Goal: Information Seeking & Learning: Learn about a topic

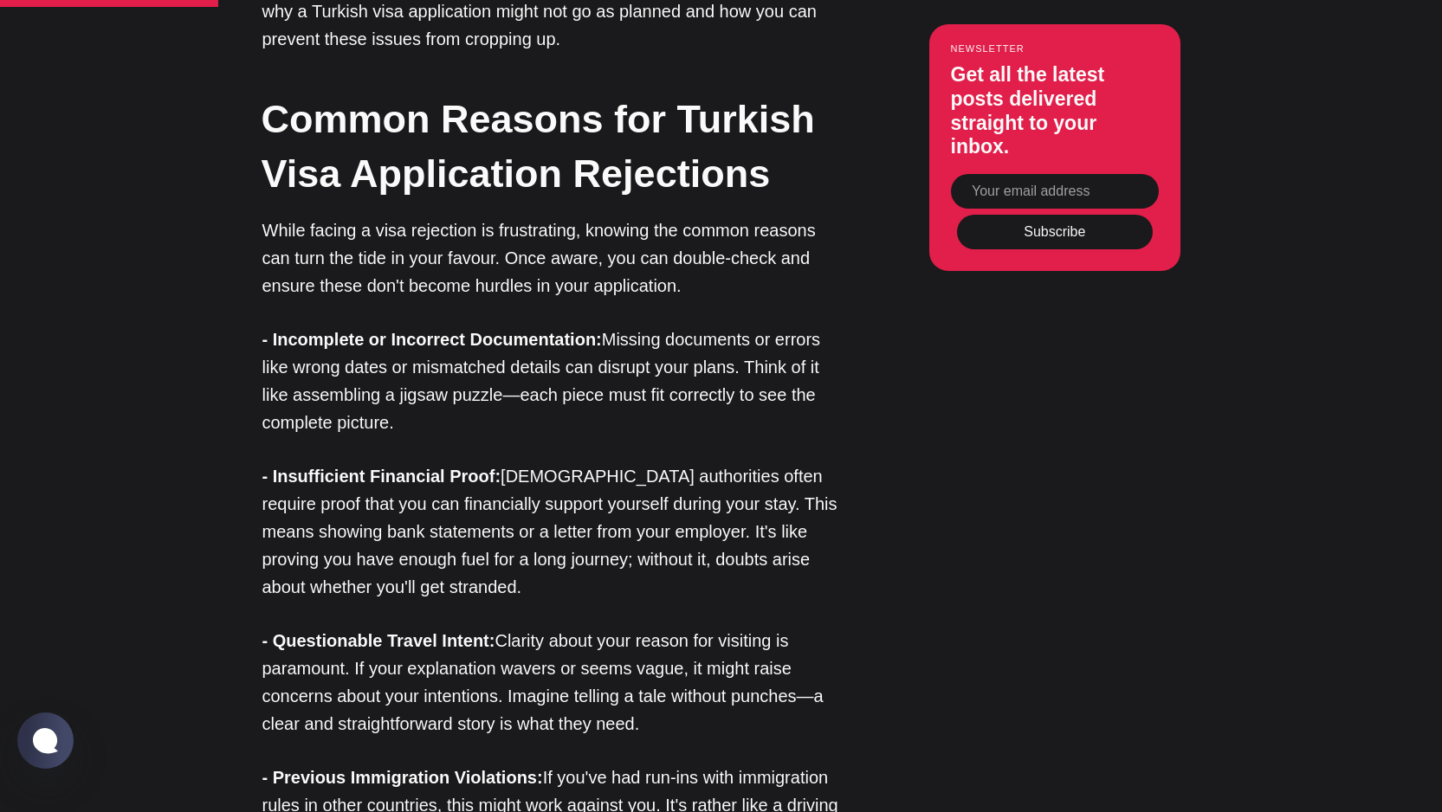
scroll to position [1767, 0]
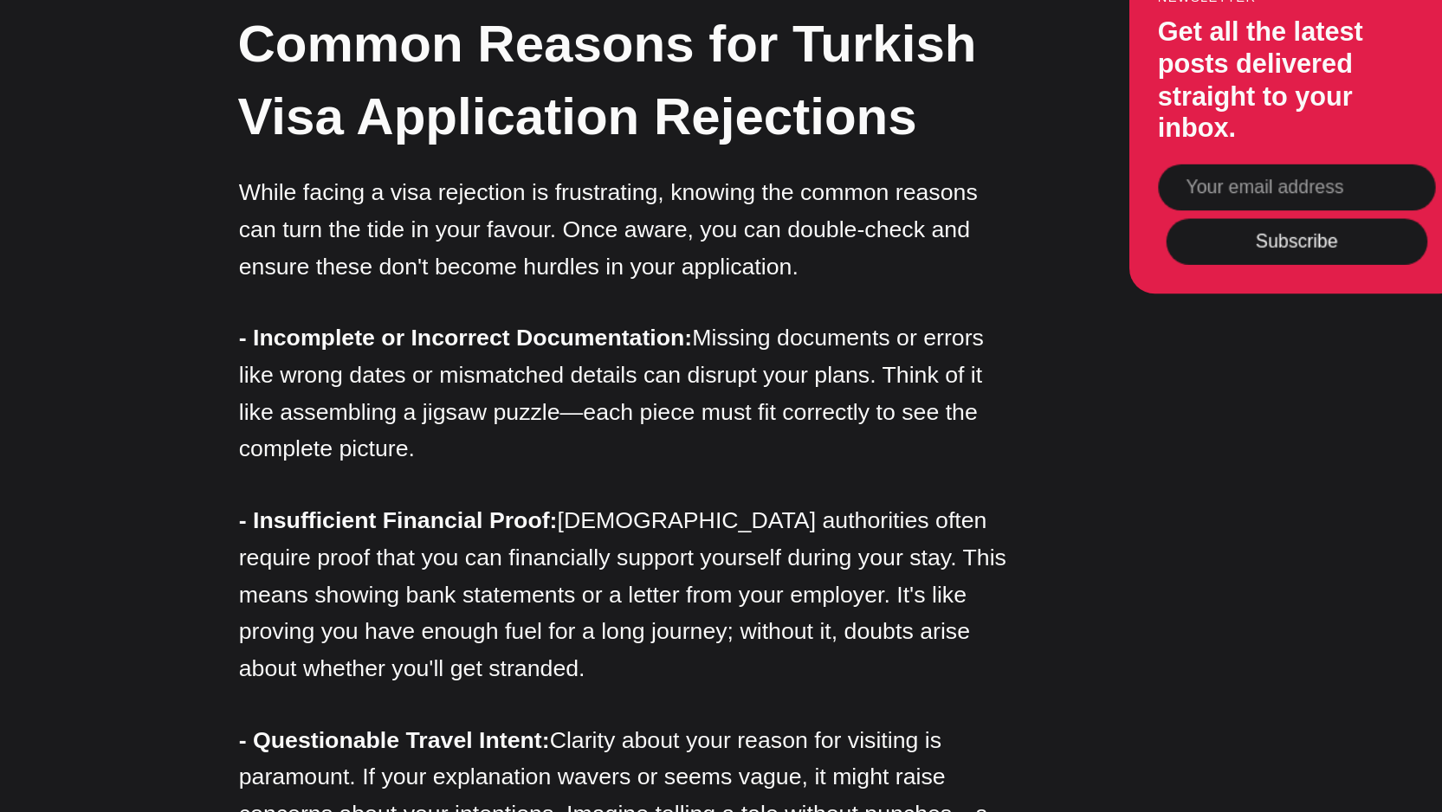
click at [526, 312] on p "- Incomplete or Incorrect Documentation: Missing documents or errors like wrong…" at bounding box center [552, 345] width 580 height 111
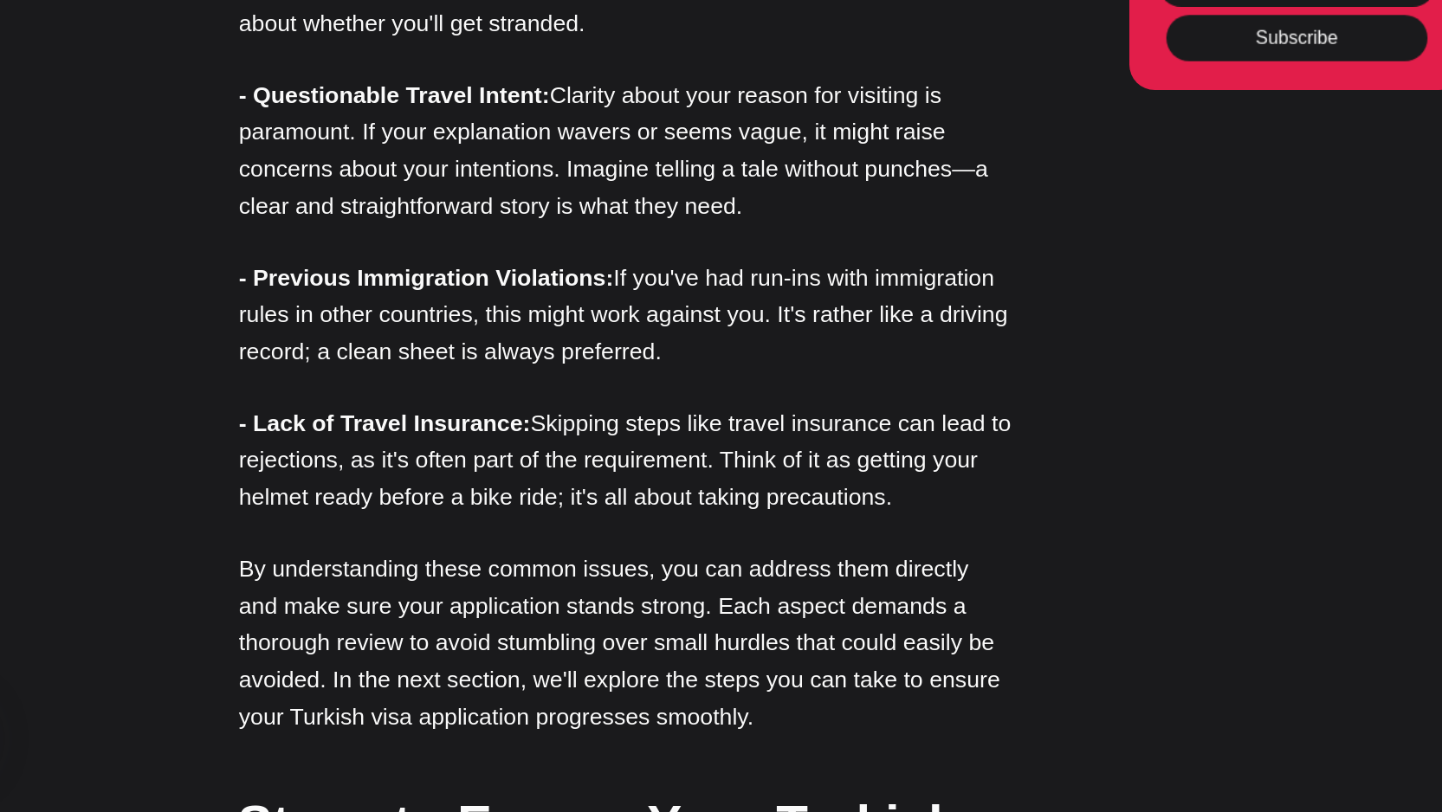
scroll to position [2099, 0]
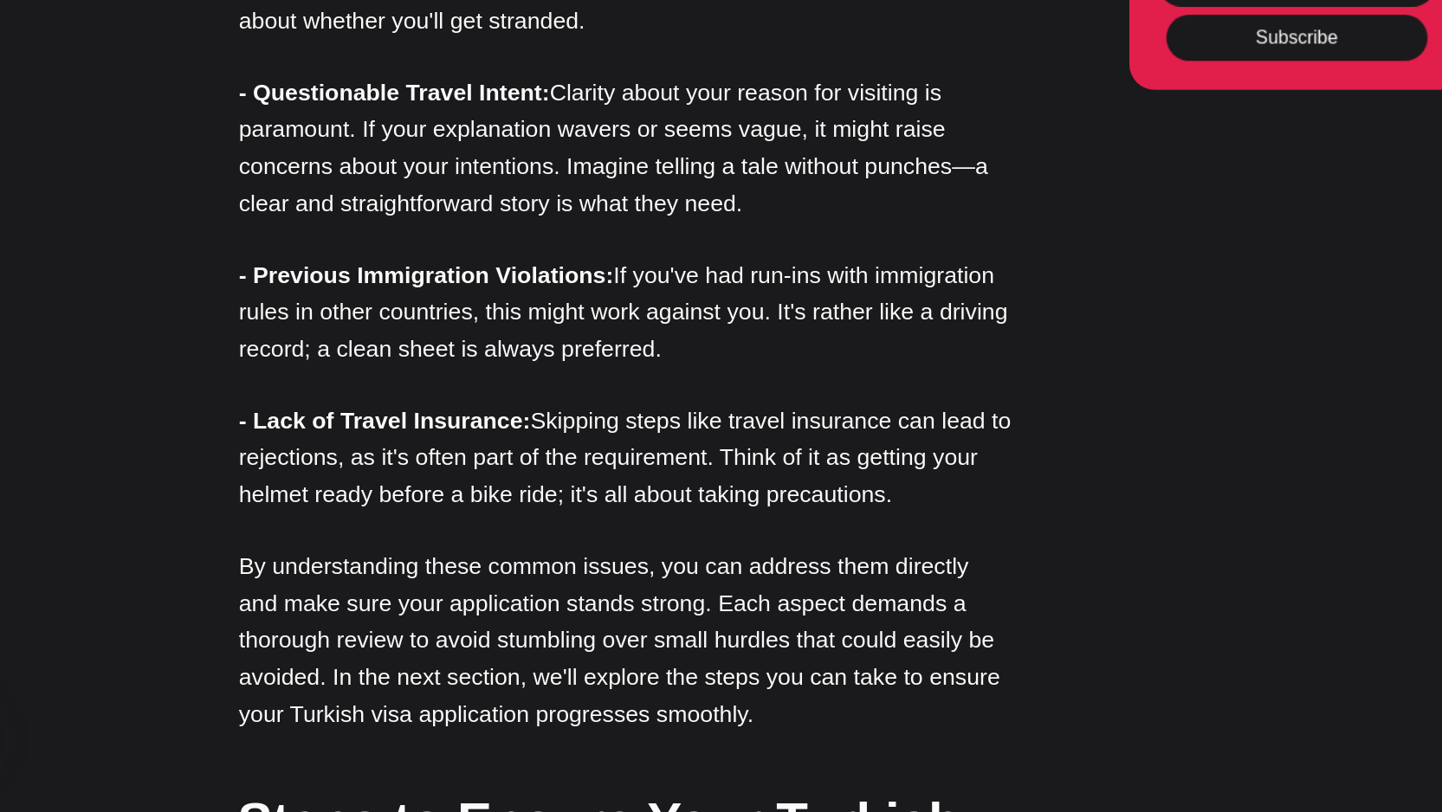
click at [529, 426] on p "- Previous Immigration Violations: If you've had run-ins with immigration rules…" at bounding box center [552, 437] width 580 height 83
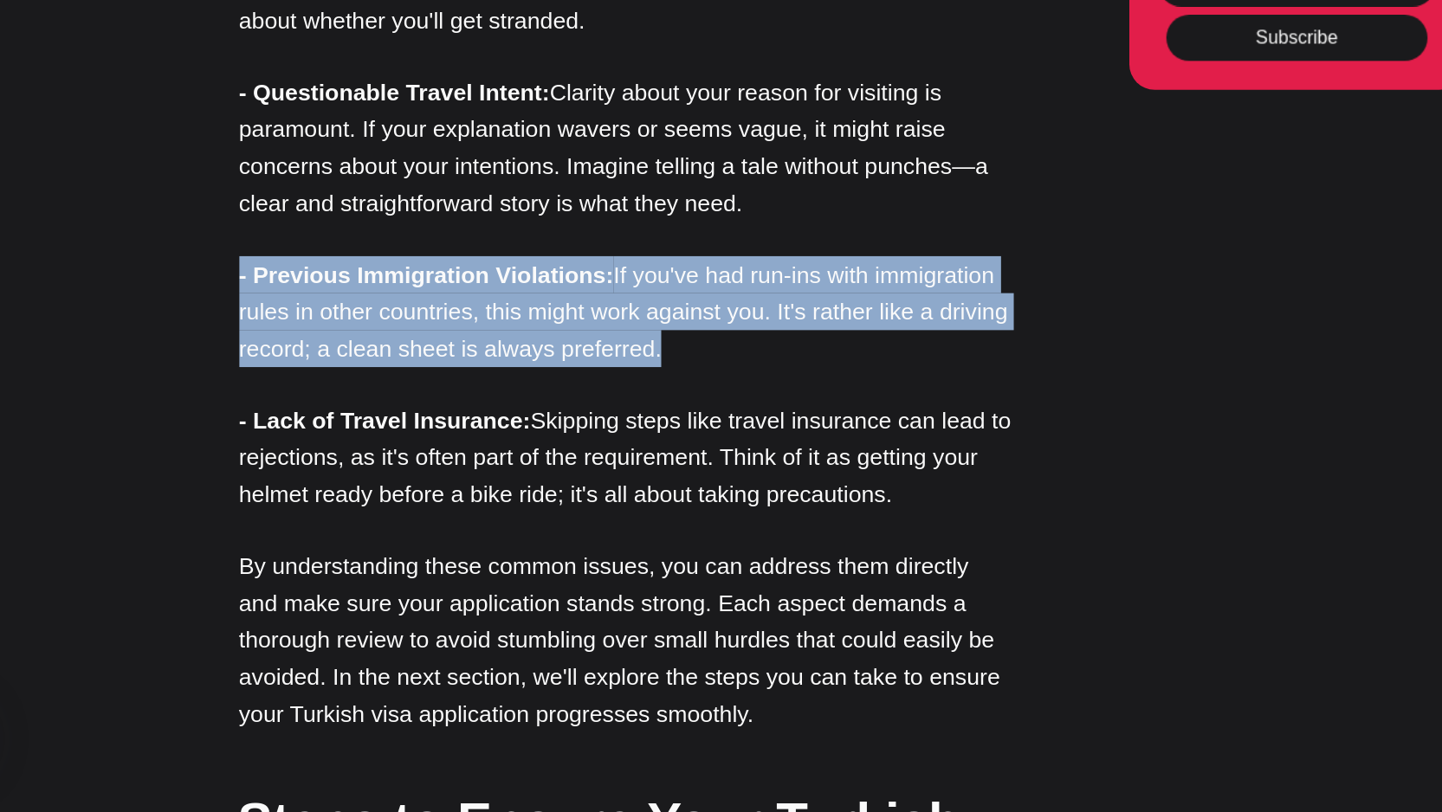
click at [529, 426] on p "- Previous Immigration Violations: If you've had run-ins with immigration rules…" at bounding box center [552, 437] width 580 height 83
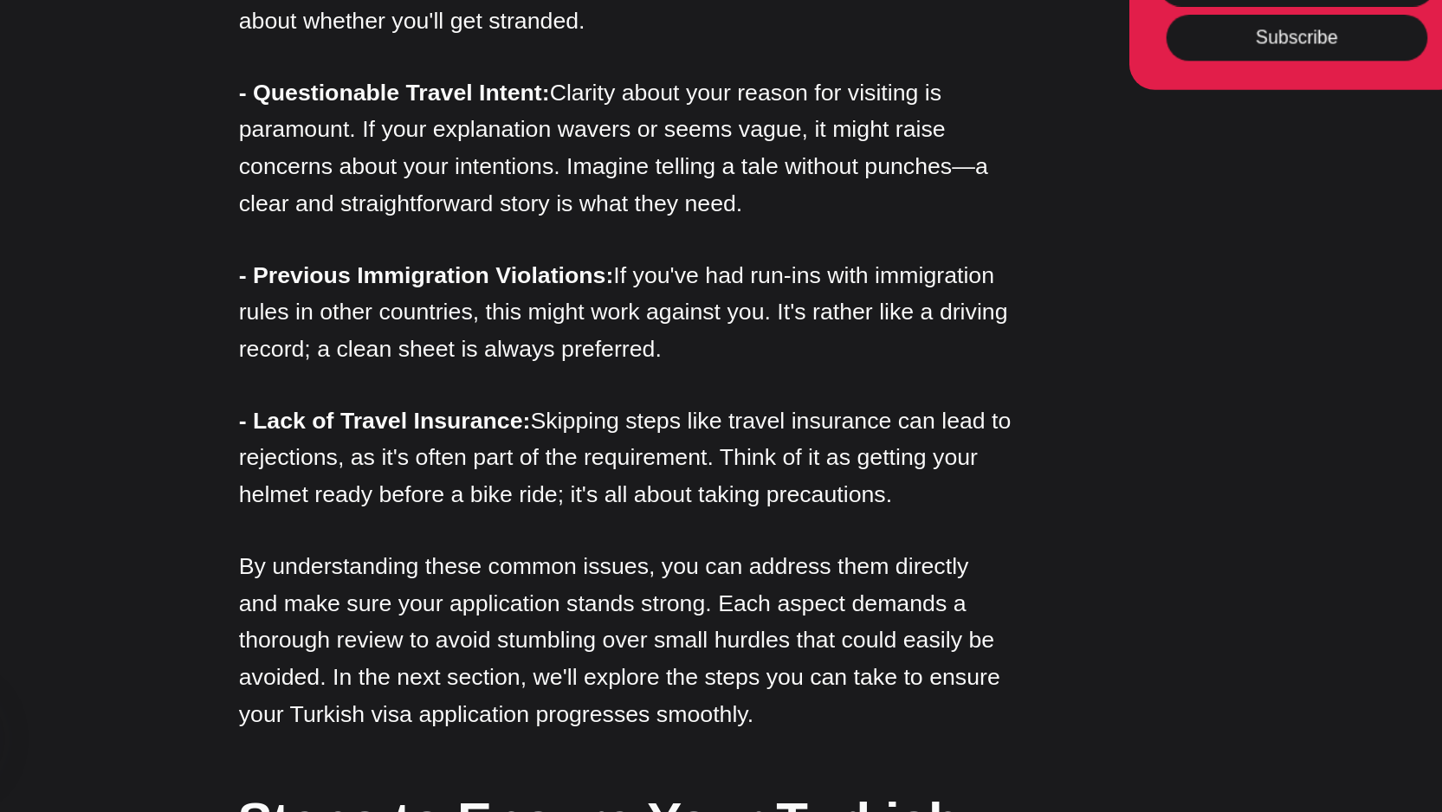
click at [527, 505] on p "- Lack of Travel Insurance: Skipping steps like travel insurance can lead to re…" at bounding box center [552, 546] width 580 height 83
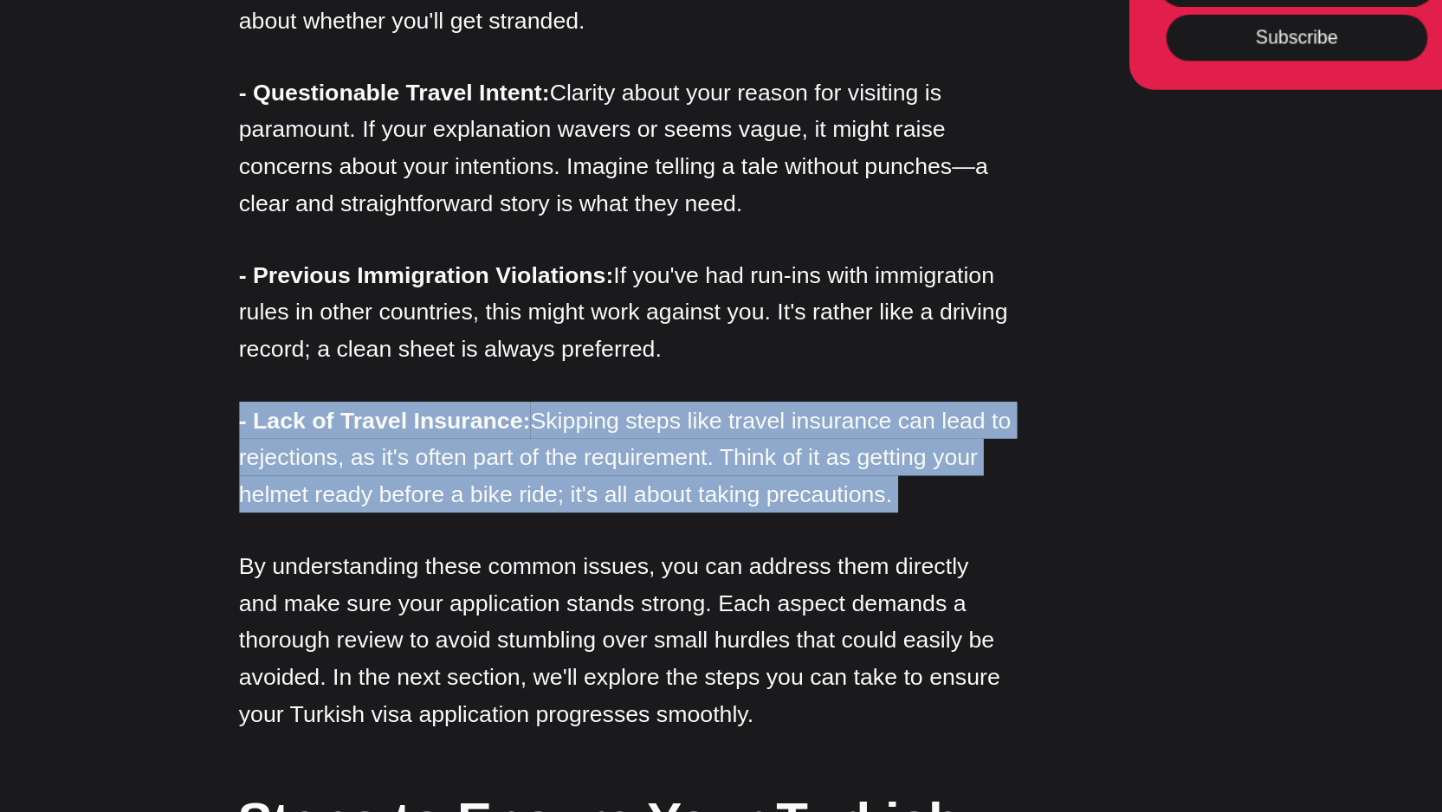
click at [527, 505] on p "- Lack of Travel Insurance: Skipping steps like travel insurance can lead to re…" at bounding box center [552, 546] width 580 height 83
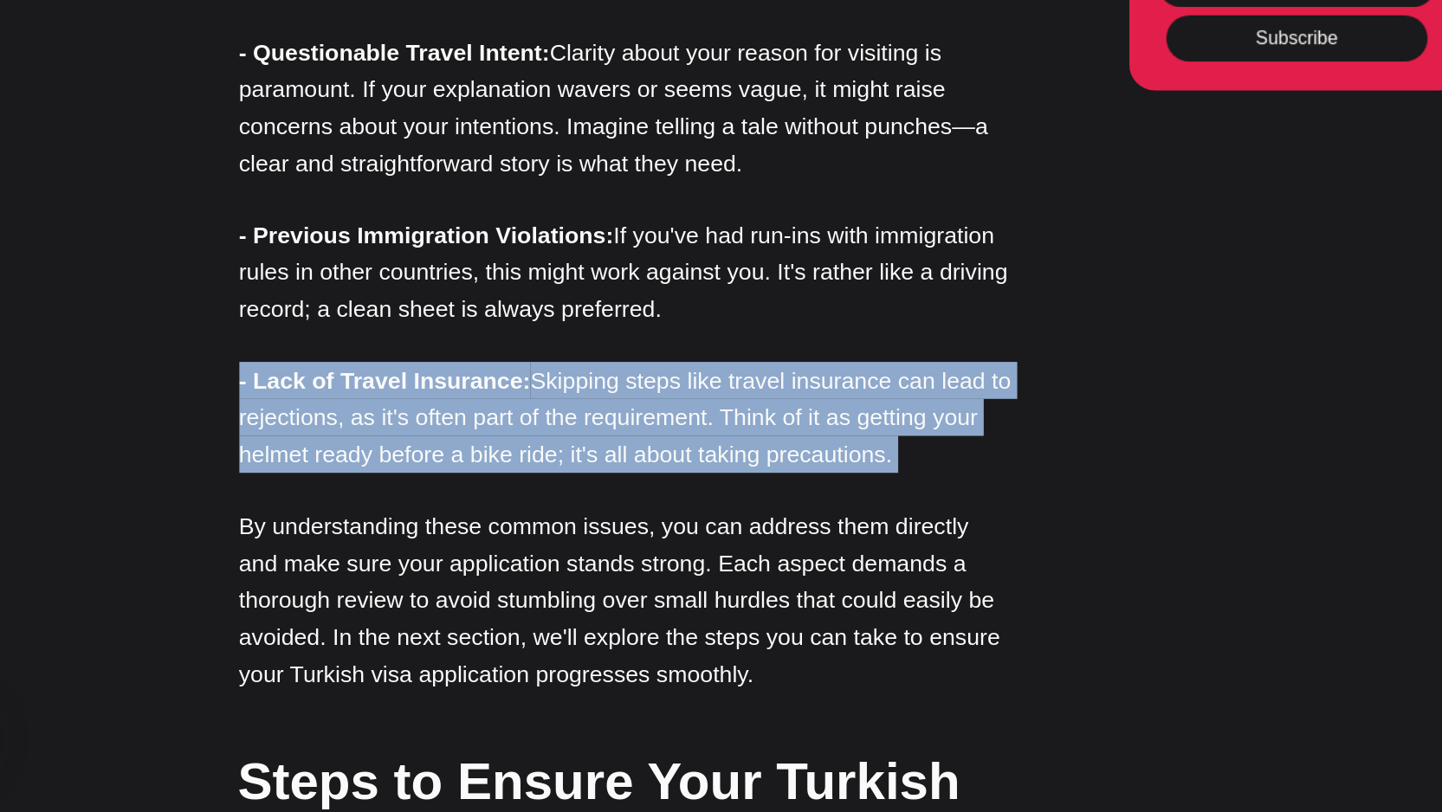
scroll to position [2134, 0]
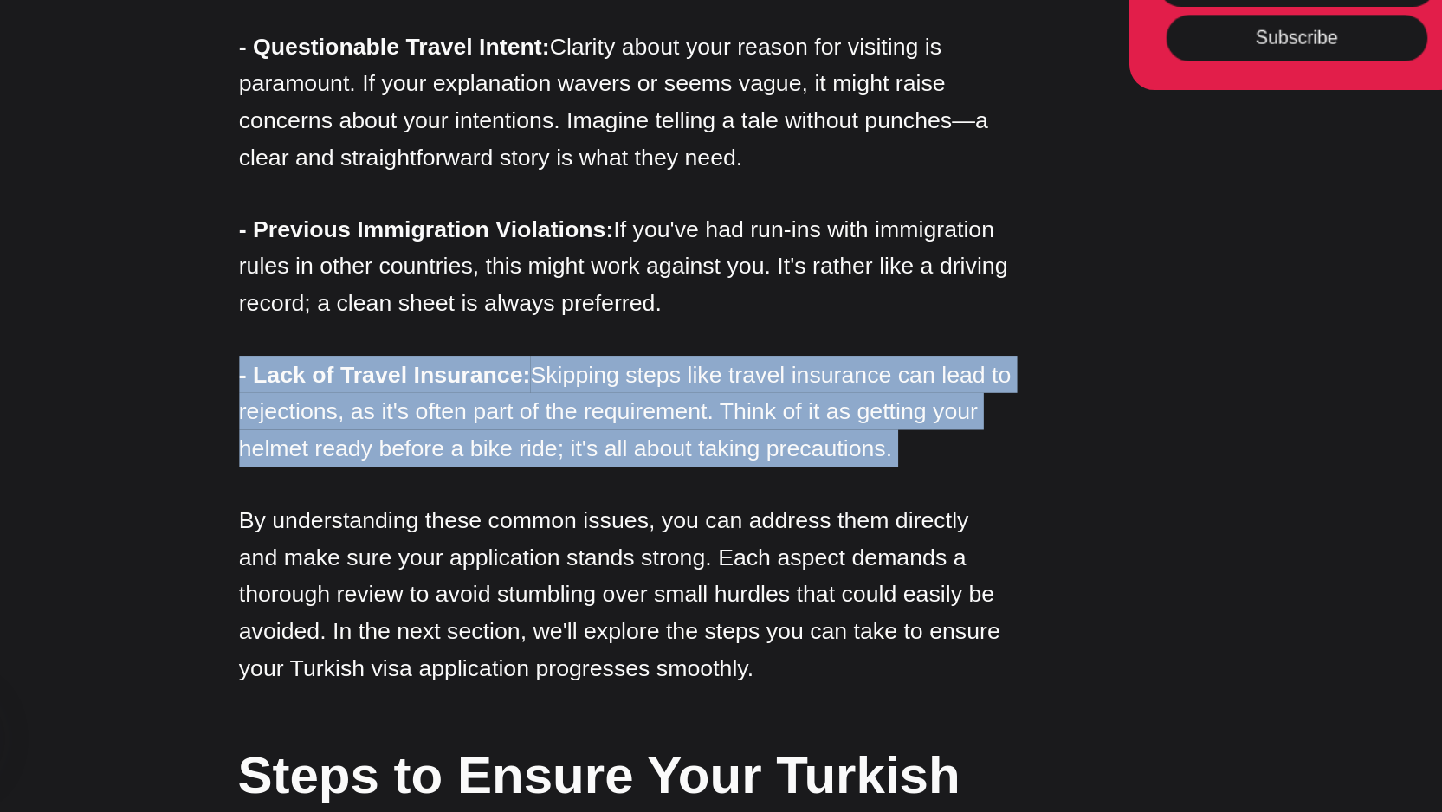
click at [524, 579] on p "By understanding these common issues, you can address them directly and make su…" at bounding box center [552, 648] width 580 height 139
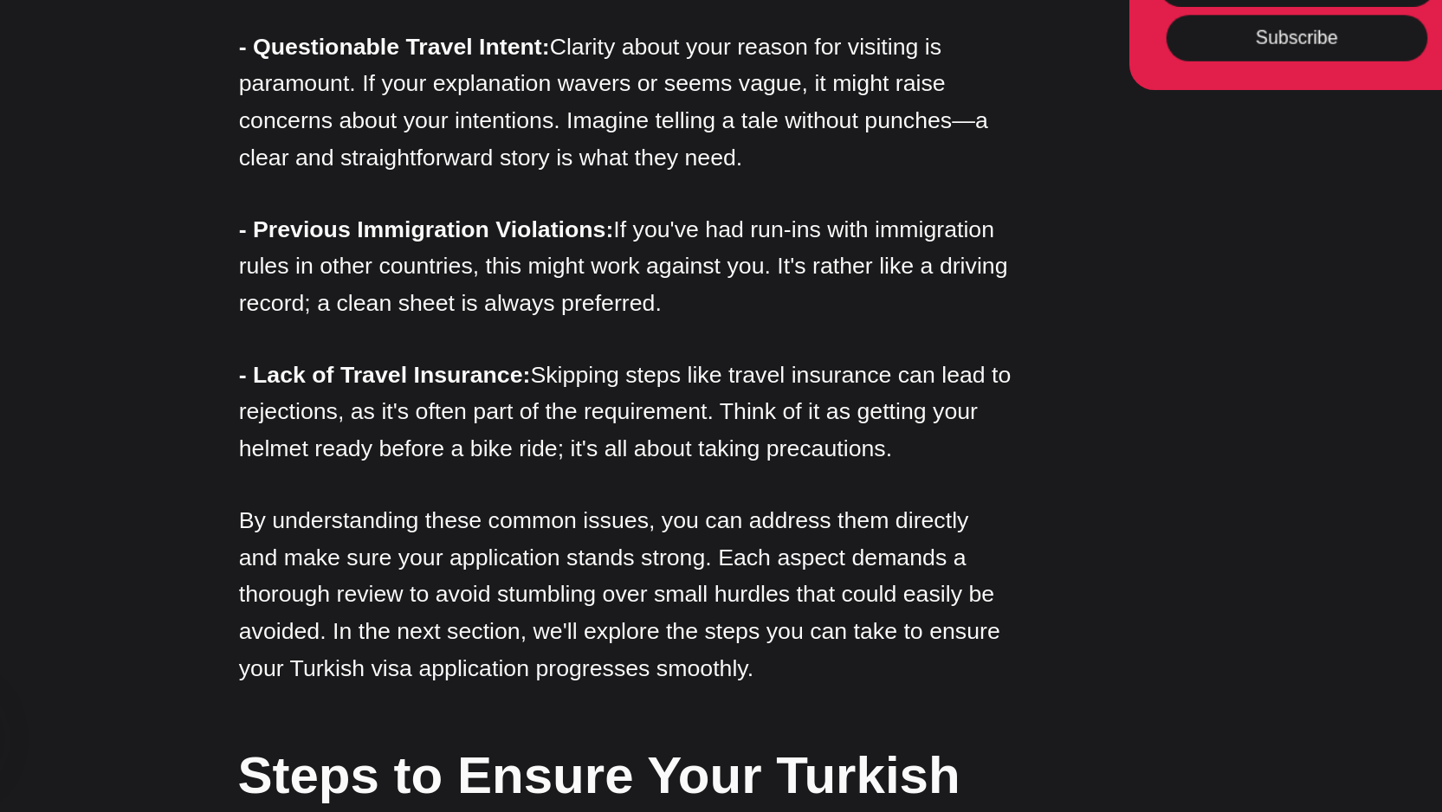
click at [524, 579] on p "By understanding these common issues, you can address them directly and make su…" at bounding box center [552, 648] width 580 height 139
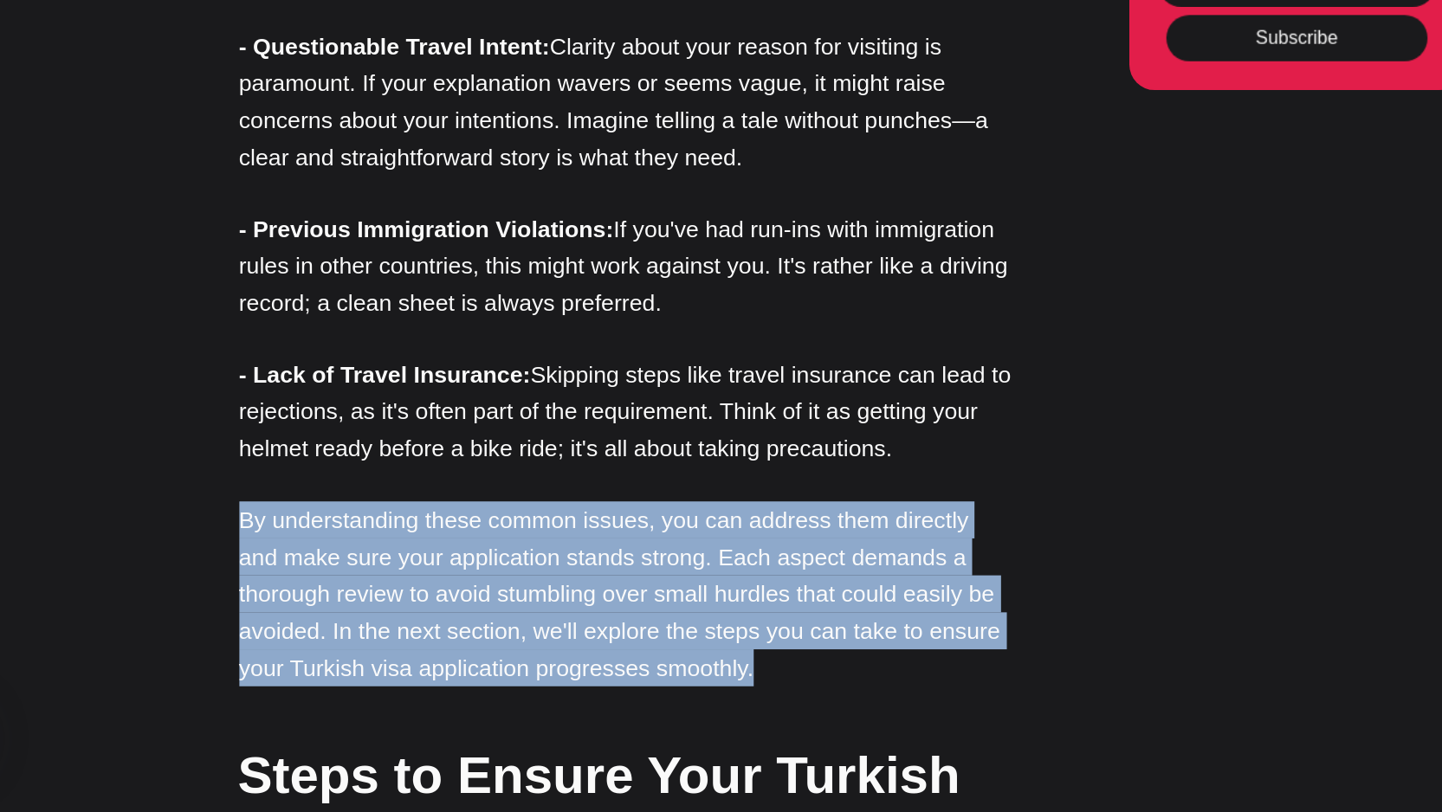
click at [524, 579] on p "By understanding these common issues, you can address them directly and make su…" at bounding box center [552, 648] width 580 height 139
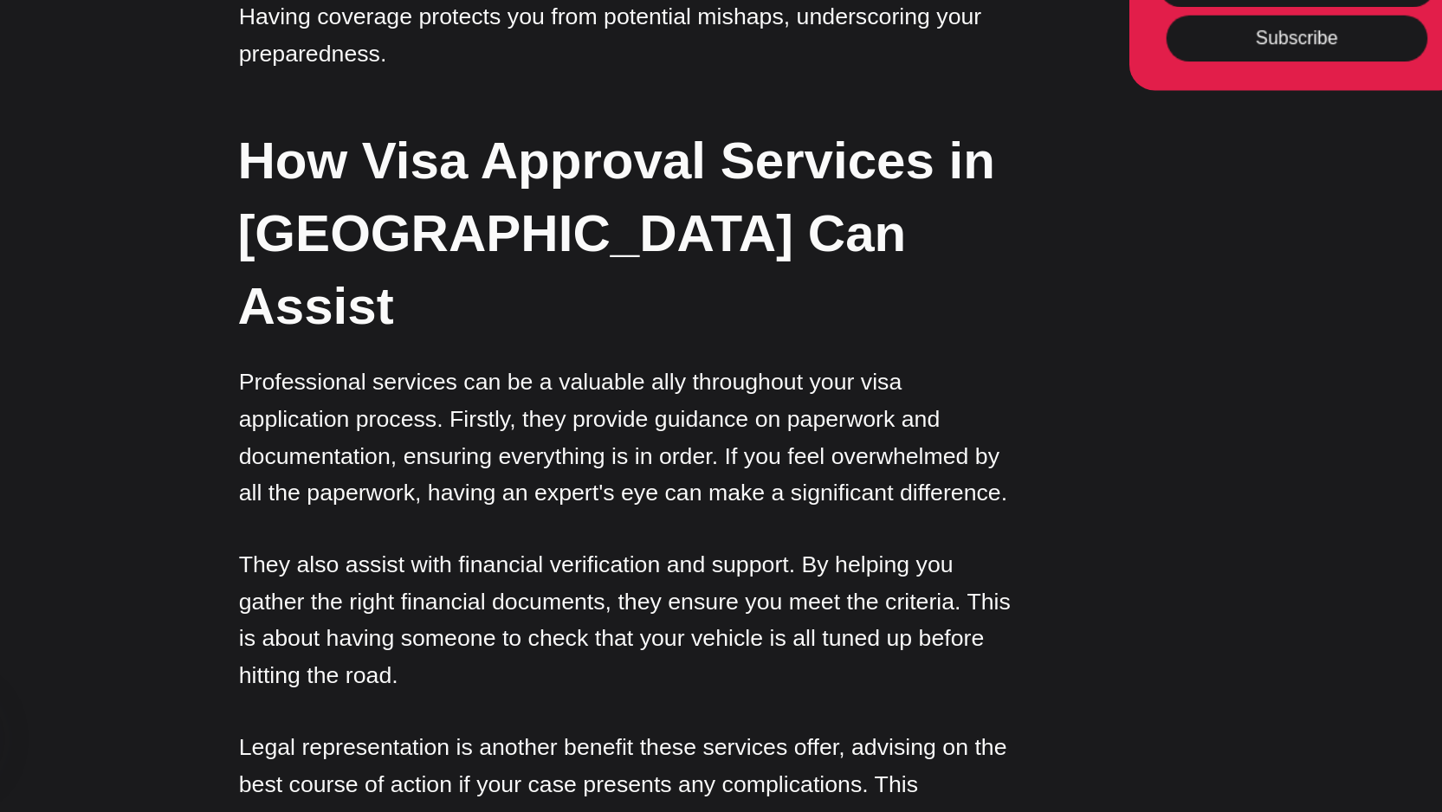
scroll to position [3555, 0]
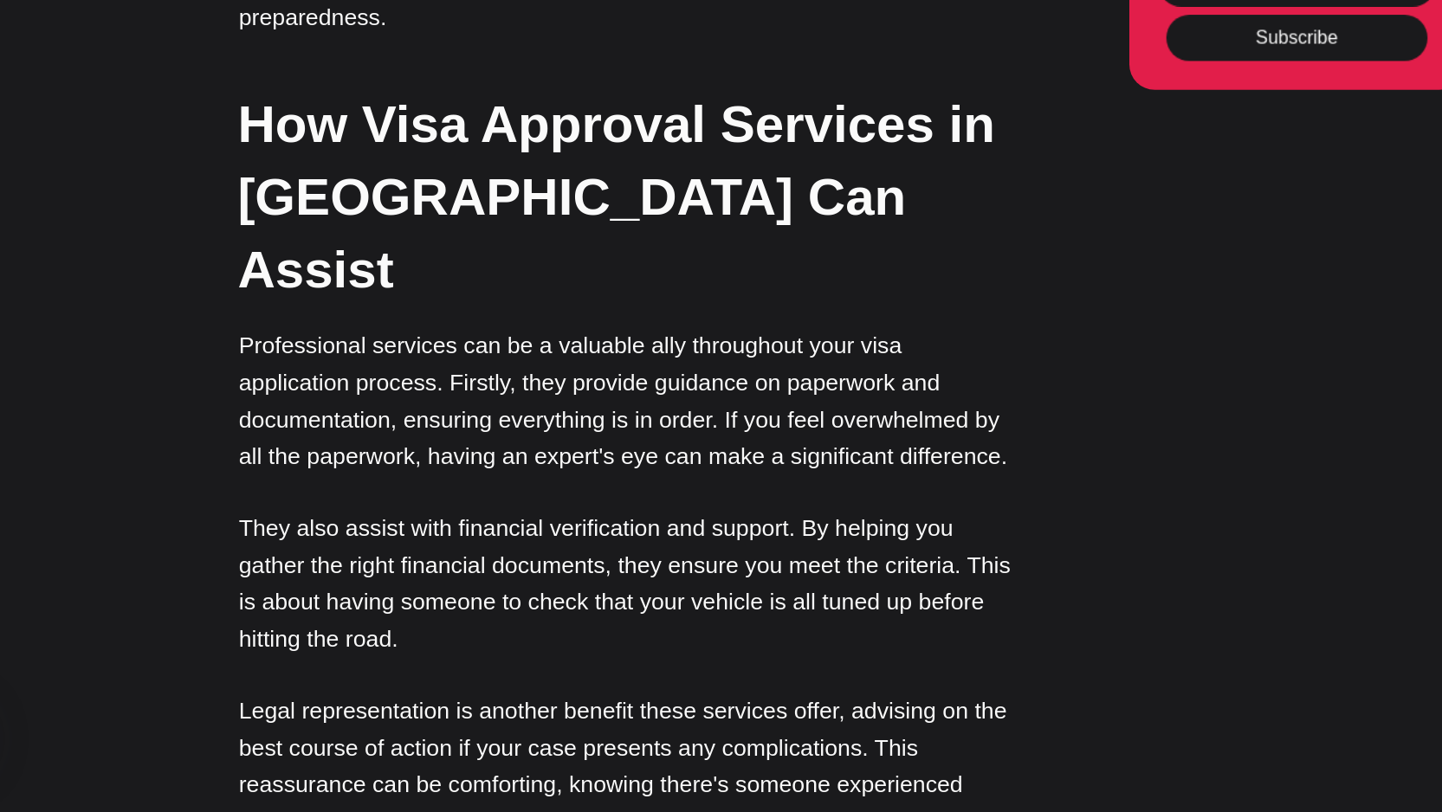
click at [532, 586] on p "They also assist with financial verification and support. By helping you gather…" at bounding box center [552, 641] width 580 height 111
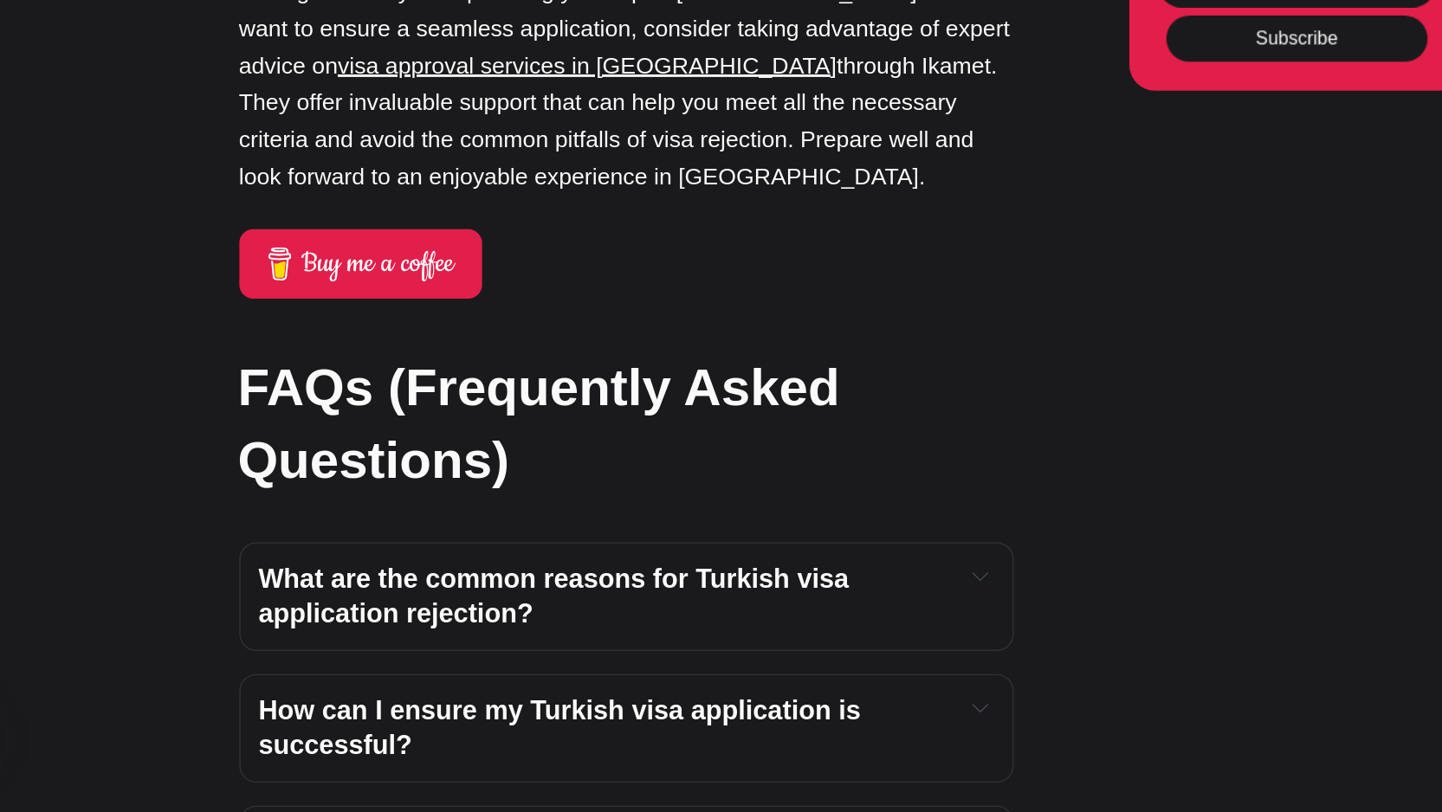
scroll to position [4836, 0]
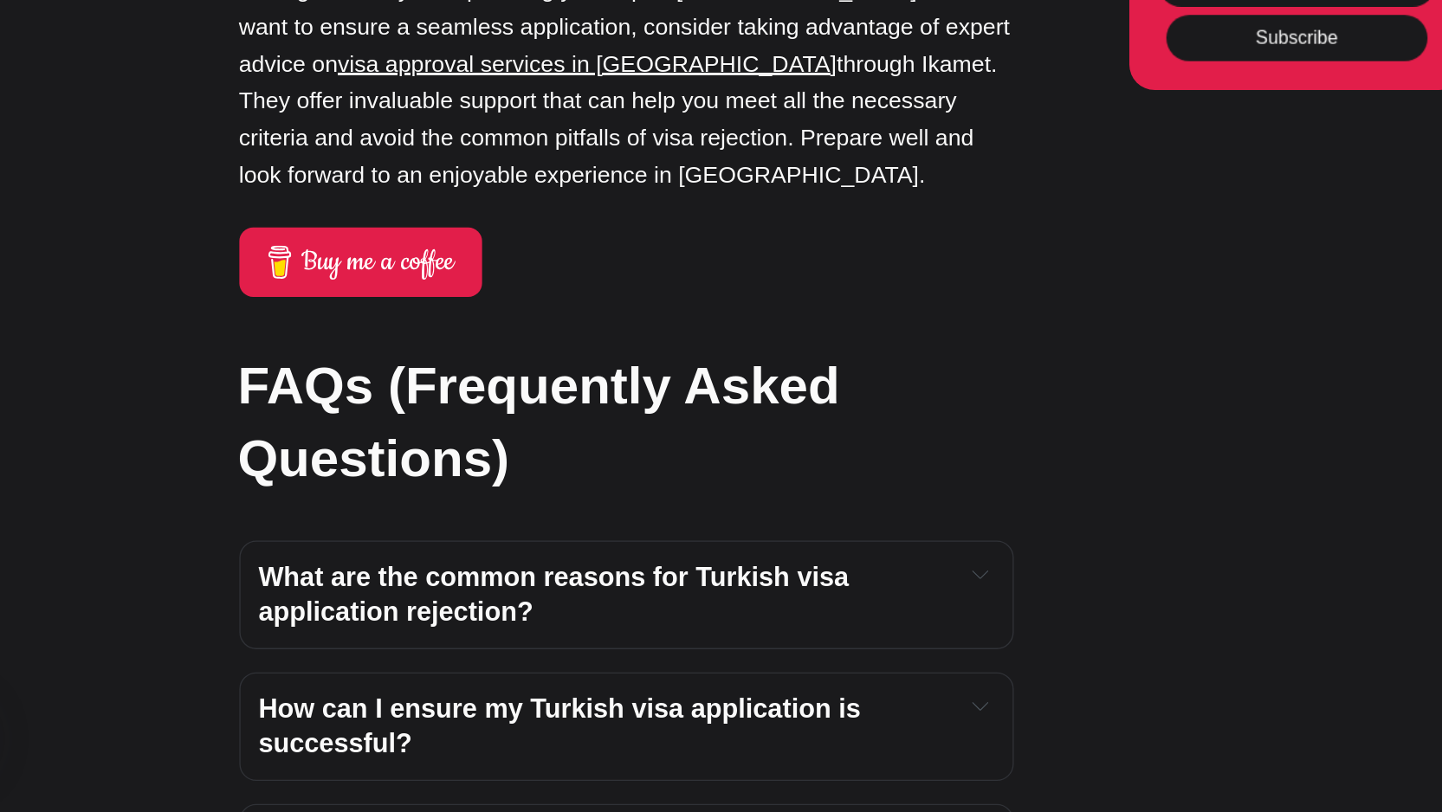
click at [390, 624] on span "What are the common reasons for Turkish visa application rejection?" at bounding box center [501, 648] width 448 height 49
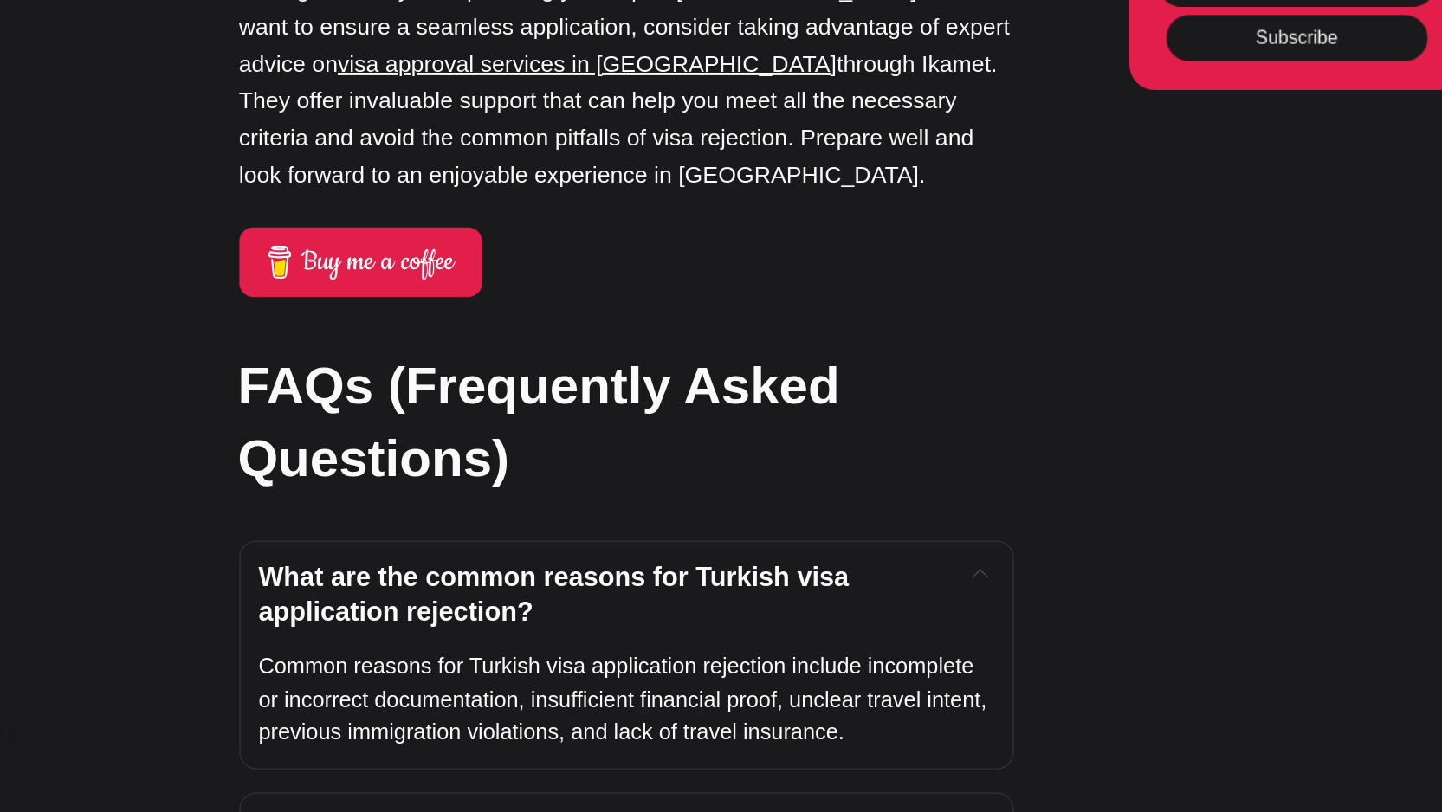
click at [523, 691] on p "Common reasons for Turkish visa application rejection include incomplete or inc…" at bounding box center [552, 728] width 551 height 74
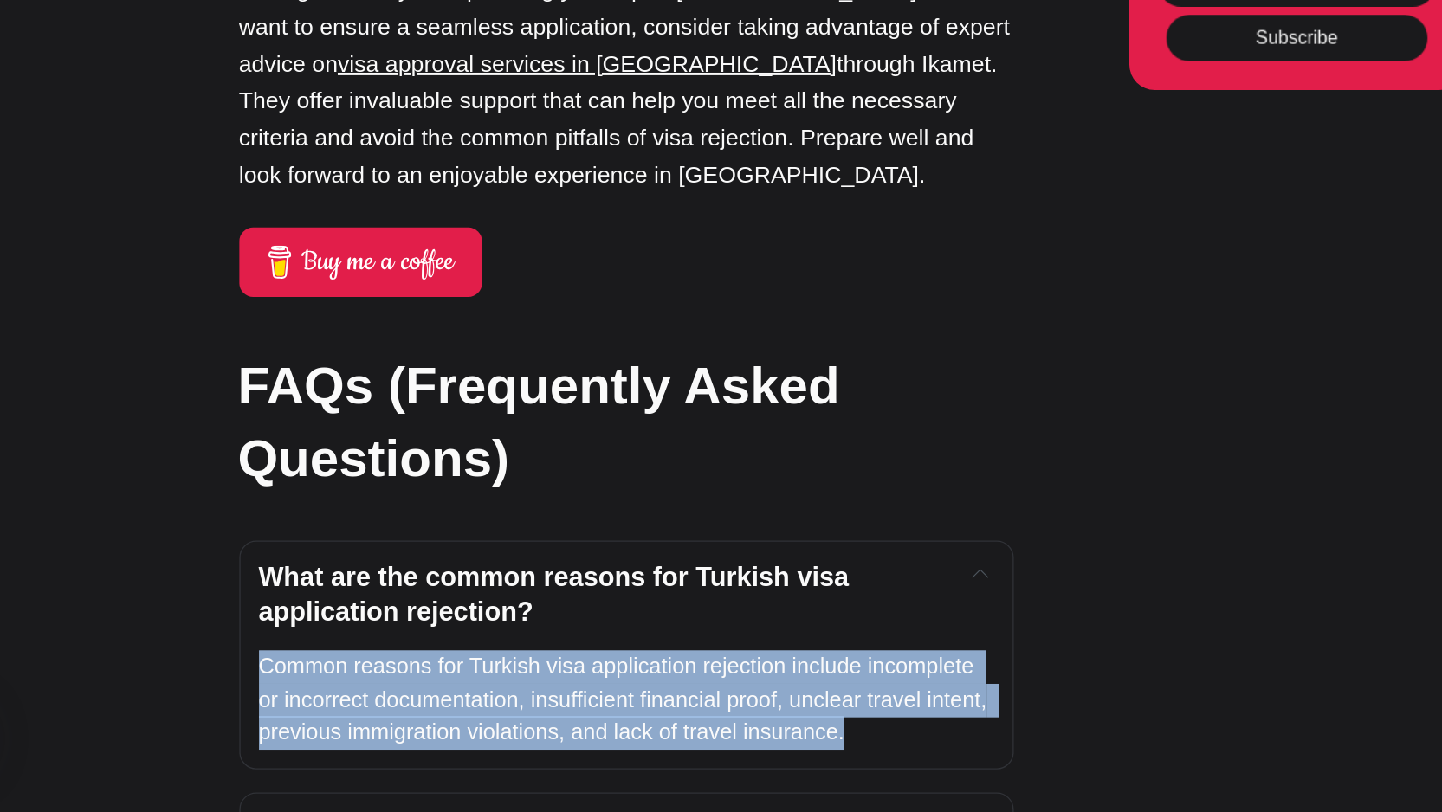
click at [523, 691] on p "Common reasons for Turkish visa application rejection include incomplete or inc…" at bounding box center [552, 728] width 551 height 74
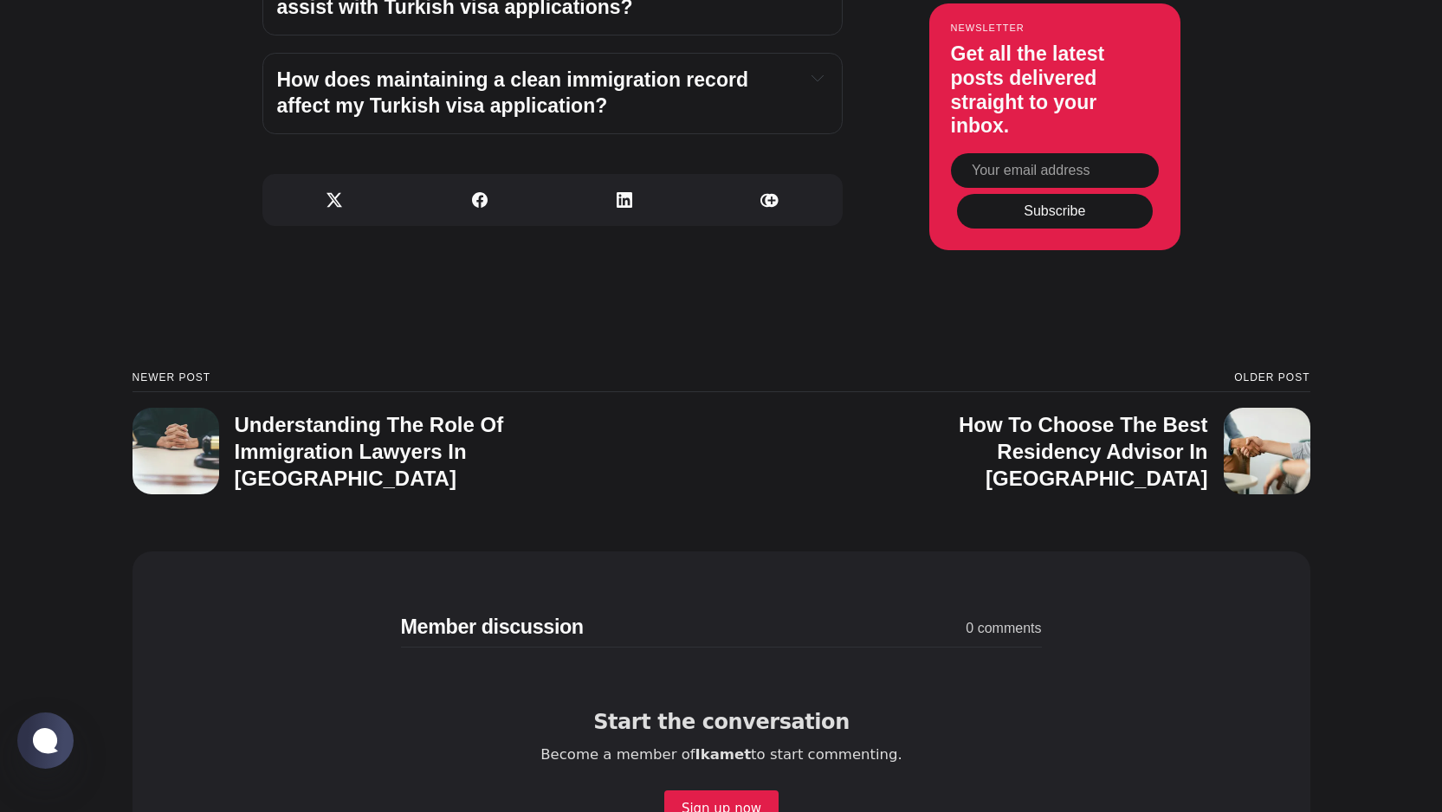
scroll to position [5982, 0]
